Goal: Information Seeking & Learning: Learn about a topic

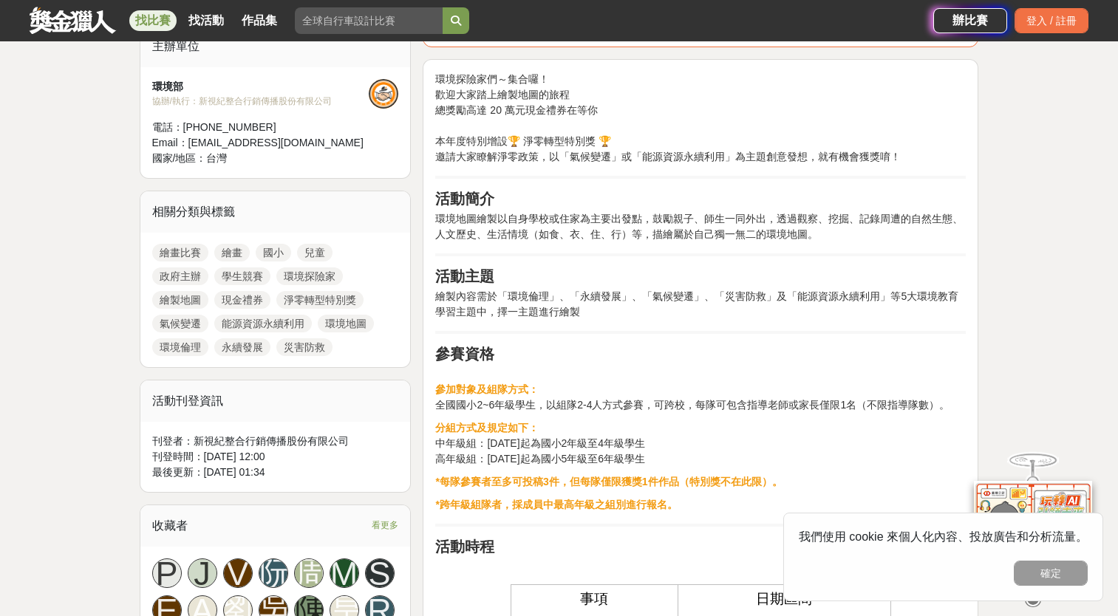
scroll to position [492, 0]
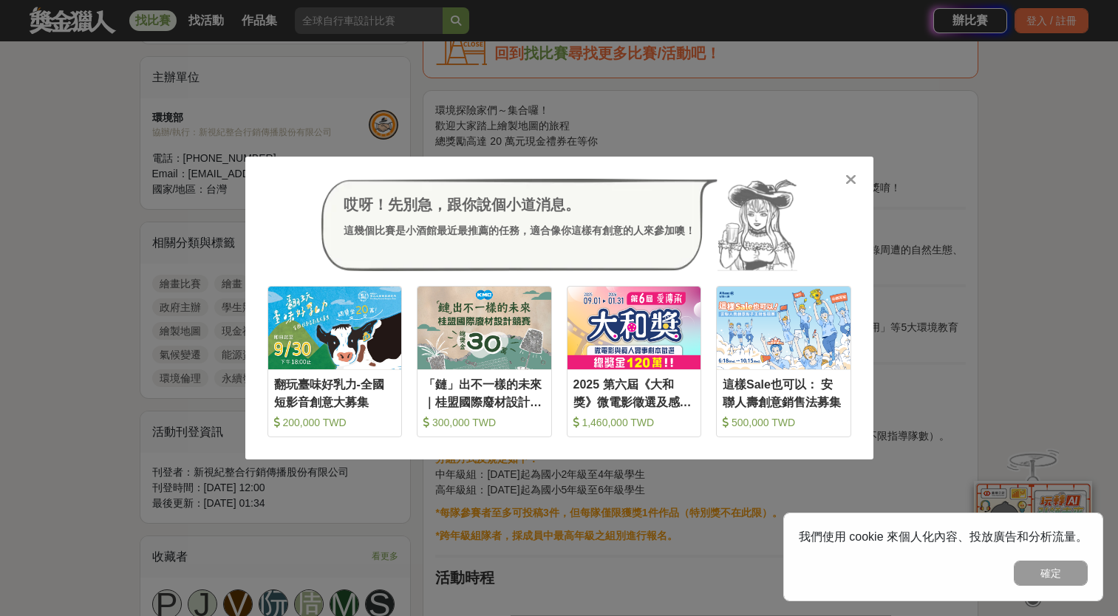
click at [854, 174] on icon at bounding box center [851, 179] width 11 height 15
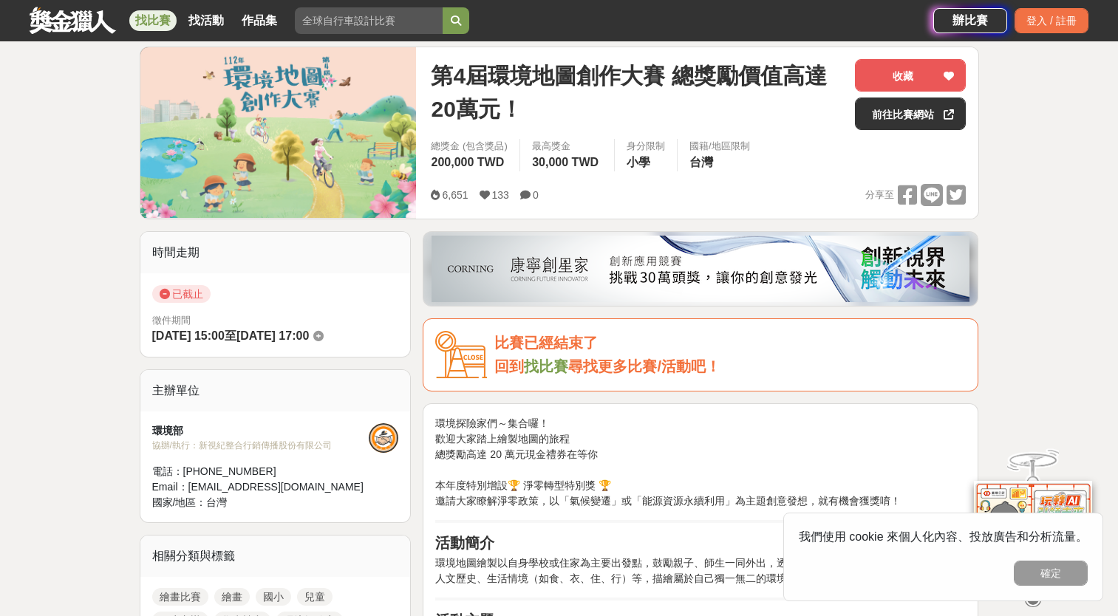
scroll to position [0, 0]
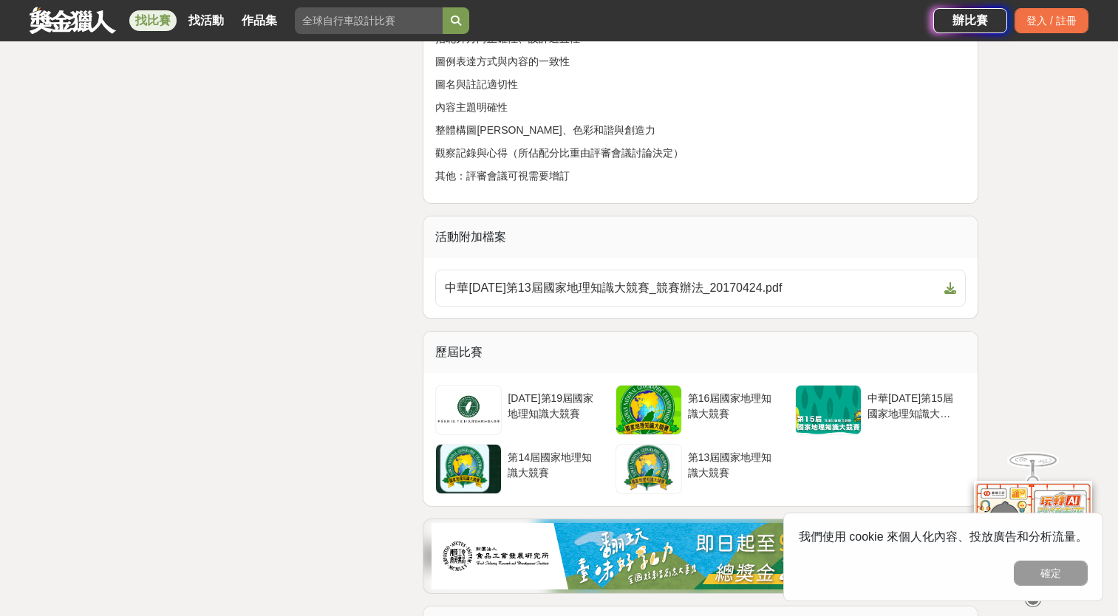
scroll to position [1971, 0]
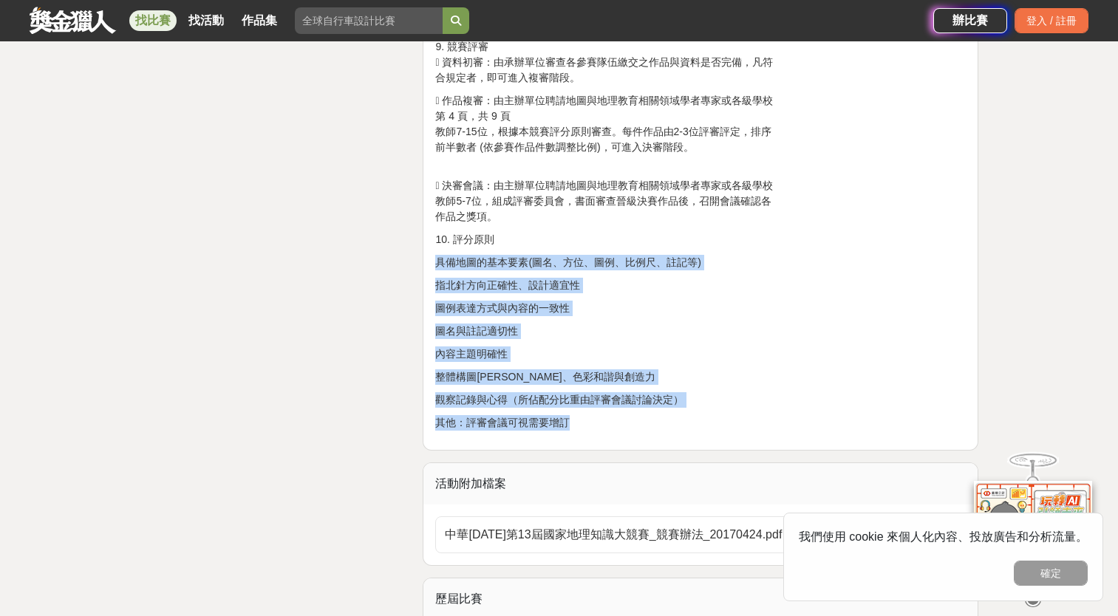
drag, startPoint x: 435, startPoint y: 260, endPoint x: 592, endPoint y: 416, distance: 221.6
copy div "具備地圖的基本要素(圖名、方位、圖例、比例尺、註記等) 指北針方向正確性、設計適宜性 圖例表達方式與內容的一致性 圖名與註記適切性 內容主題明確性 整體構圖[…"
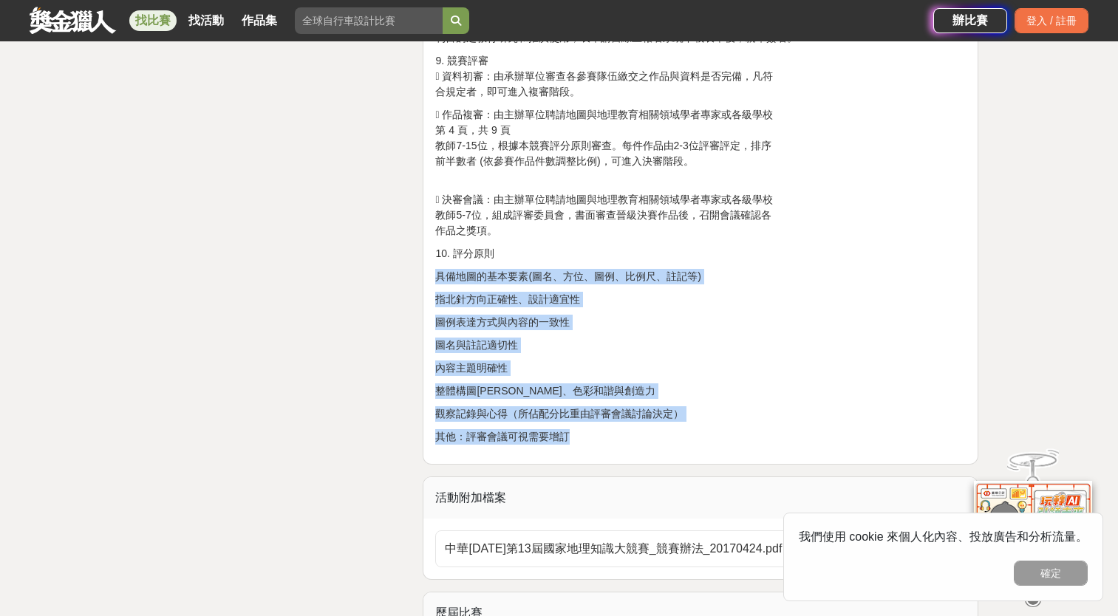
scroll to position [1724, 0]
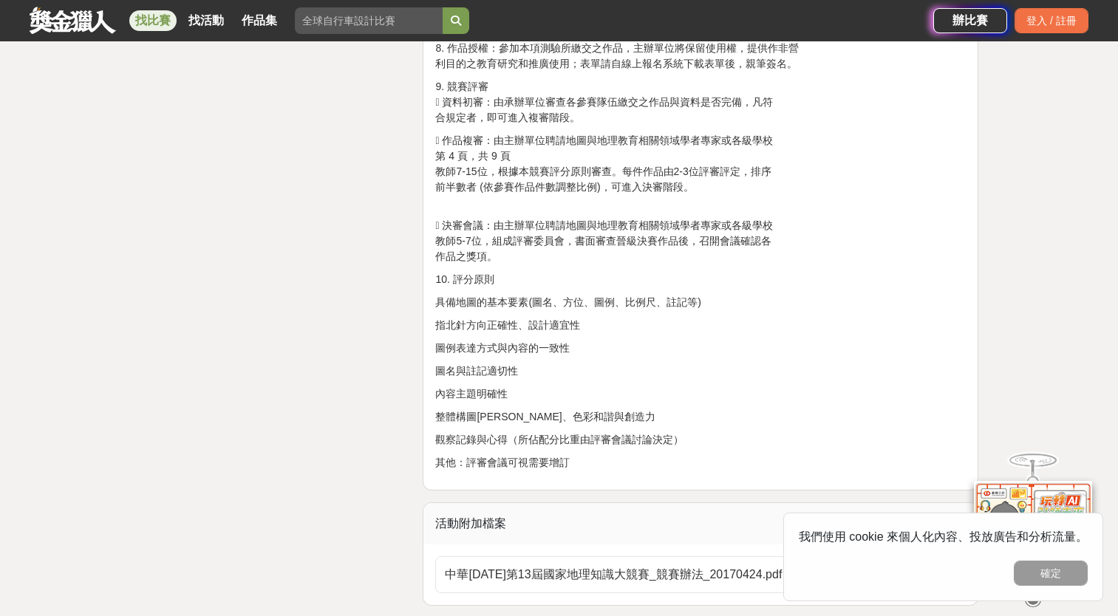
scroll to position [1971, 0]
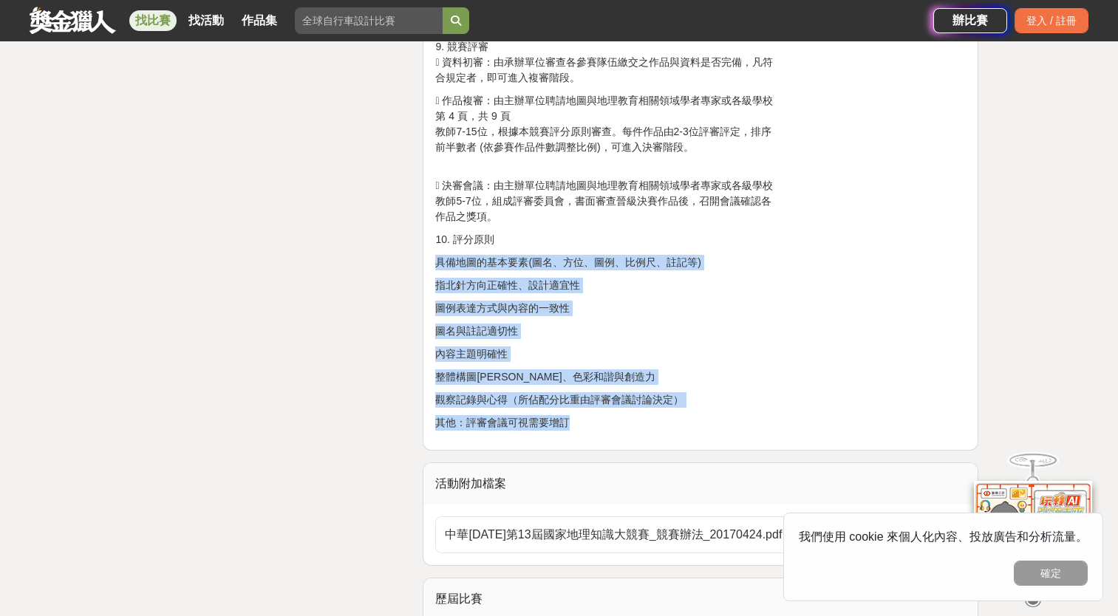
drag, startPoint x: 571, startPoint y: 422, endPoint x: 437, endPoint y: 261, distance: 209.4
copy div "具備地圖的基本要素(圖名、方位、圖例、比例尺、註記等) 指北針方向正確性、設計適宜性 圖例表達方式與內容的一致性 圖名與註記適切性 內容主題明確性 整體構圖[…"
click at [786, 301] on p "圖例表達方式與內容的一致性" at bounding box center [700, 309] width 531 height 16
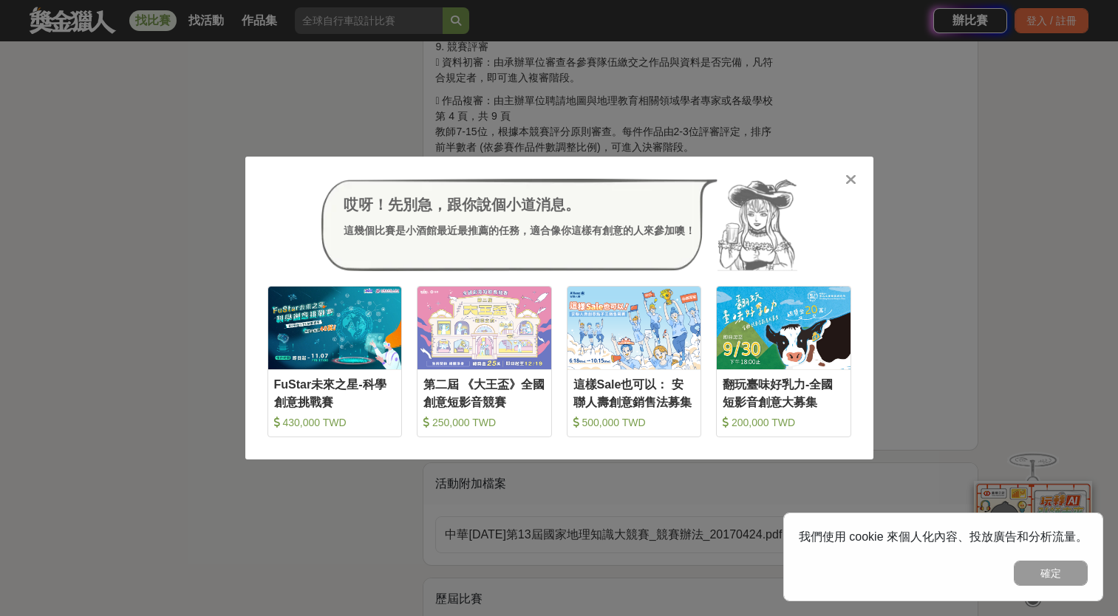
click at [850, 177] on icon at bounding box center [851, 179] width 11 height 15
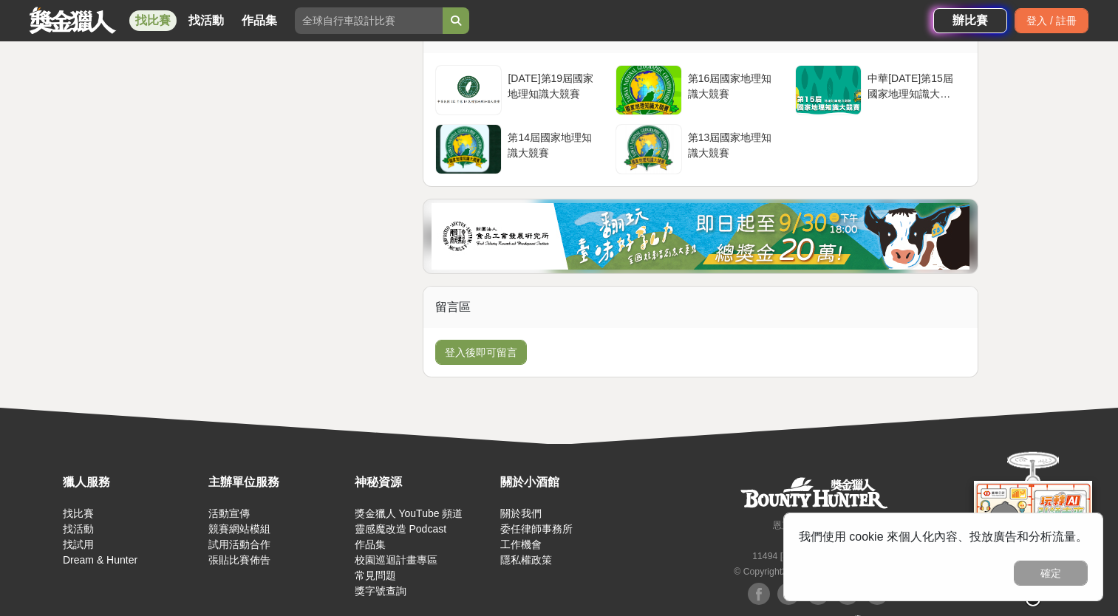
scroll to position [2571, 0]
